Goal: Transaction & Acquisition: Obtain resource

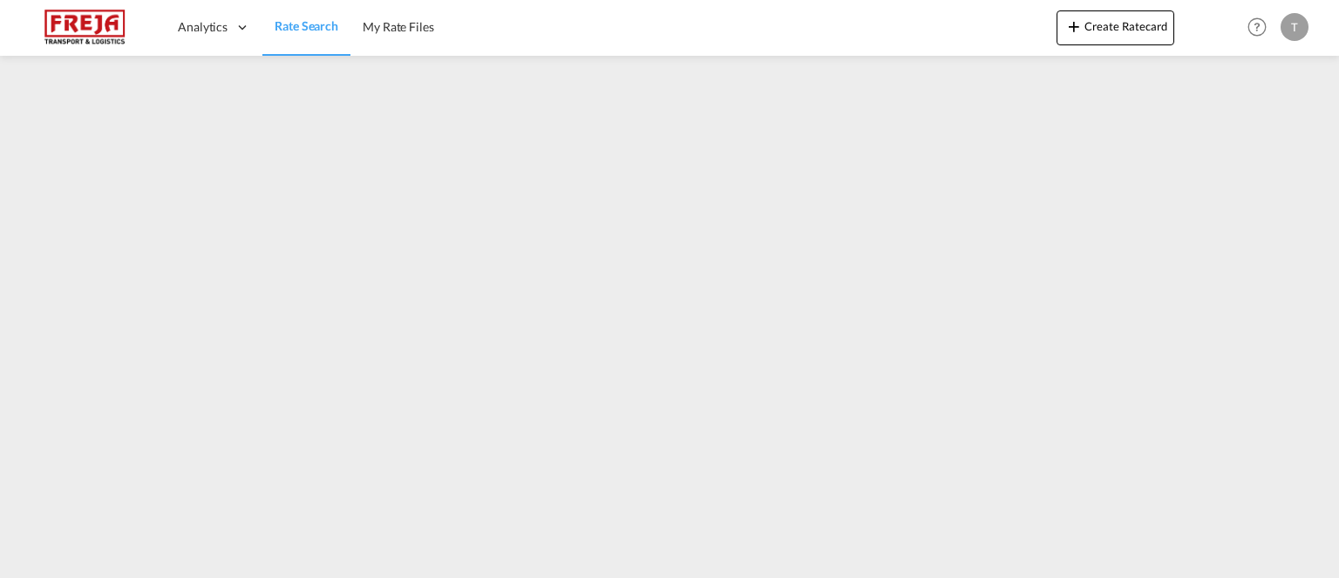
click at [324, 24] on span "Rate Search" at bounding box center [307, 25] width 64 height 15
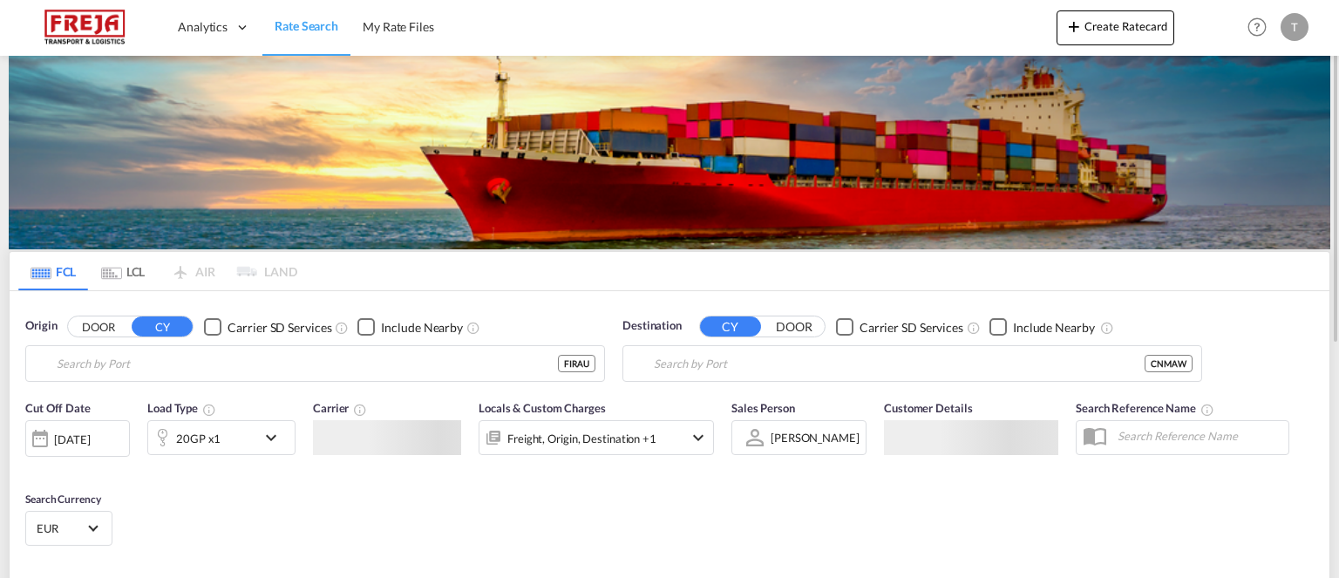
type input "Raumo (Rauma), [GEOGRAPHIC_DATA]"
type input "Mawei Pt, CNMAW"
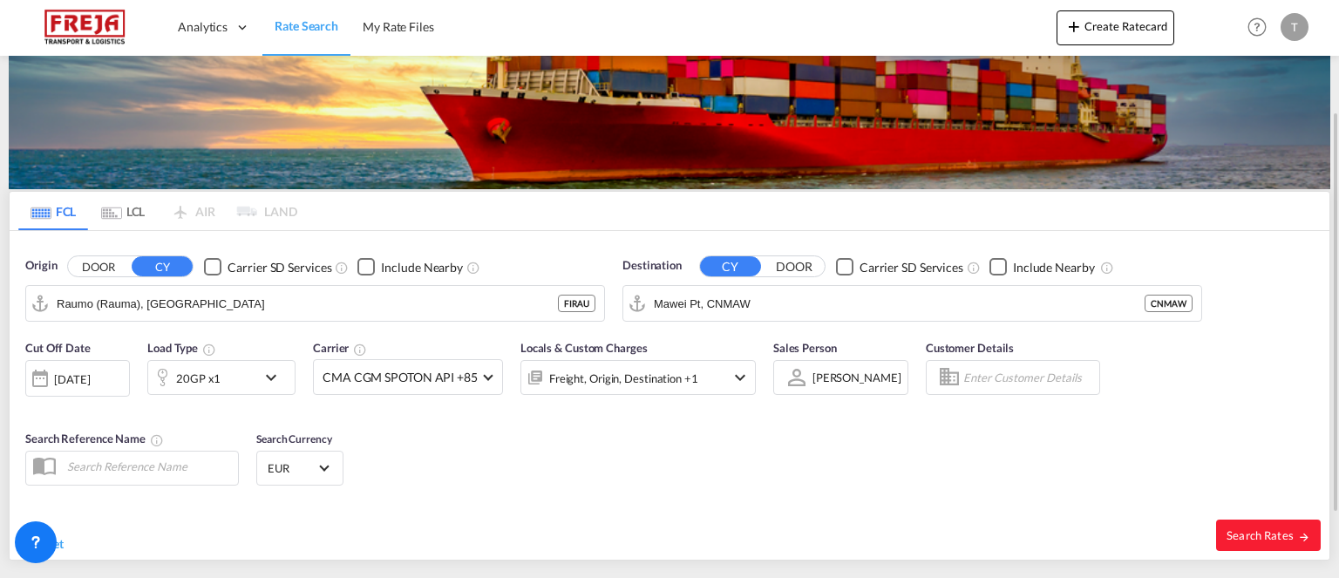
scroll to position [122, 0]
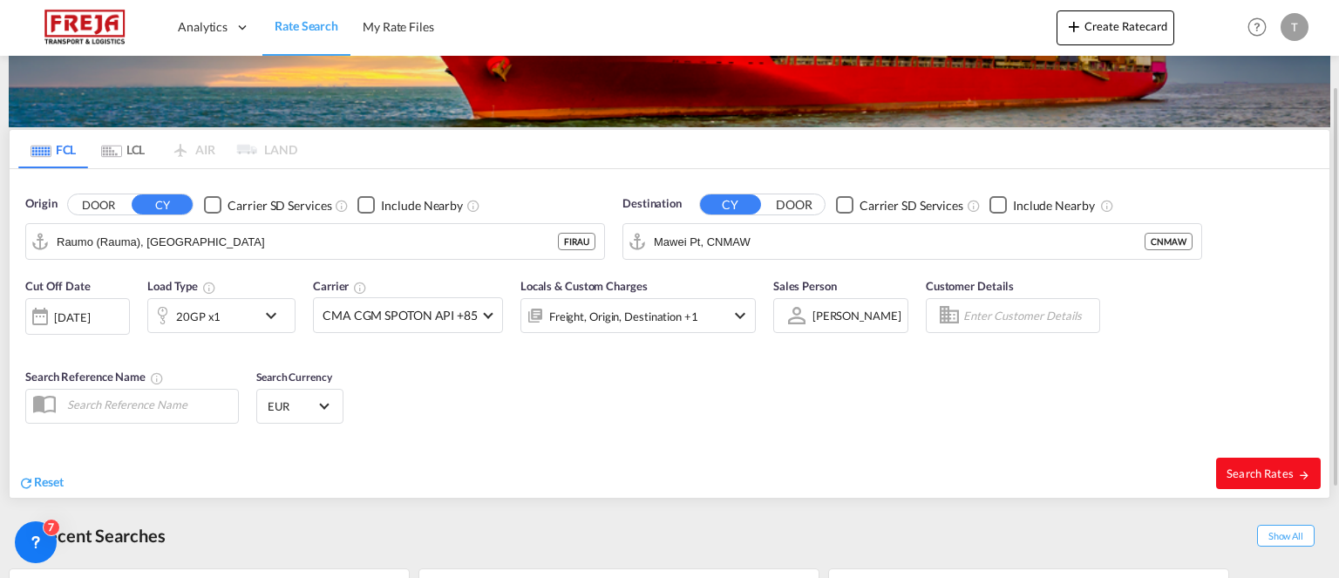
click at [1245, 469] on span "Search Rates" at bounding box center [1269, 473] width 84 height 14
type input "FIRAU to CNMAW / [DATE]"
